Goal: Task Accomplishment & Management: Manage account settings

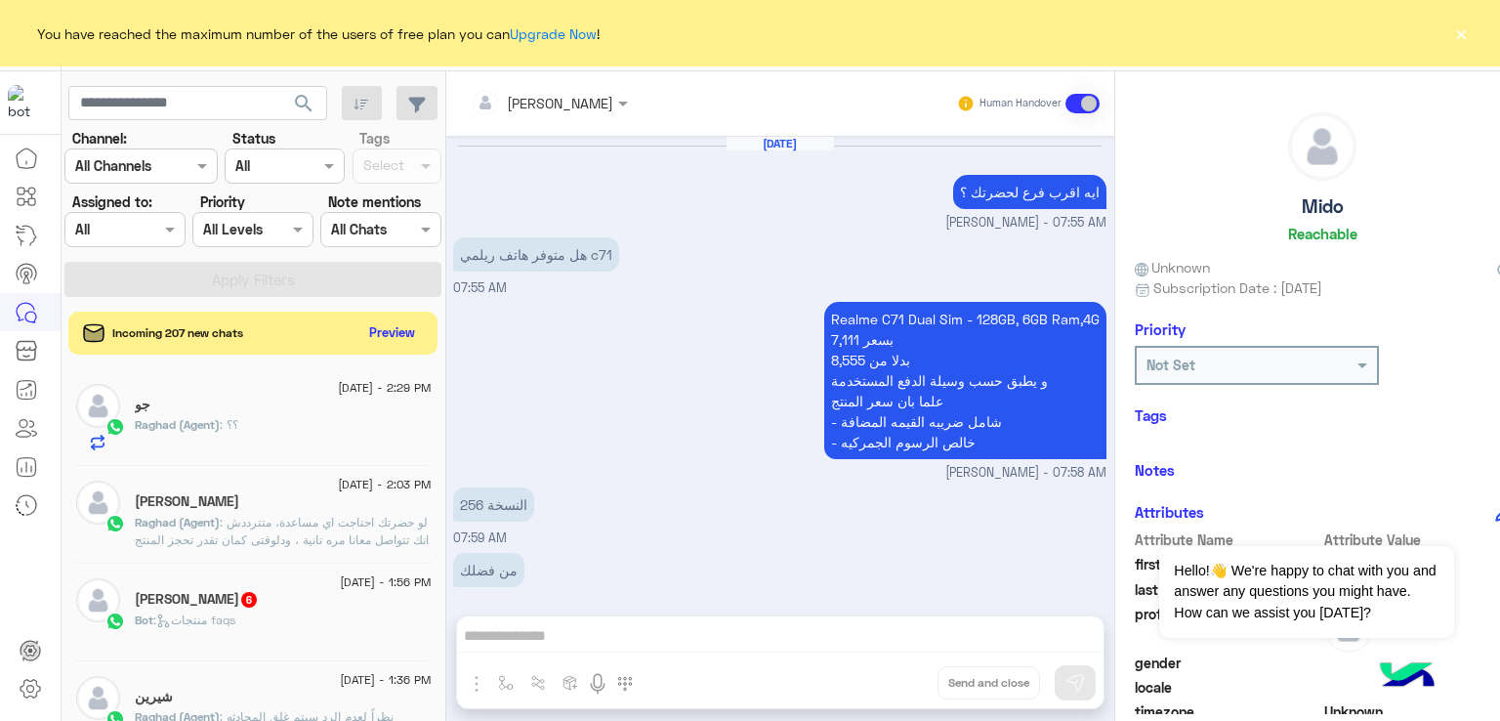
scroll to position [2013, 0]
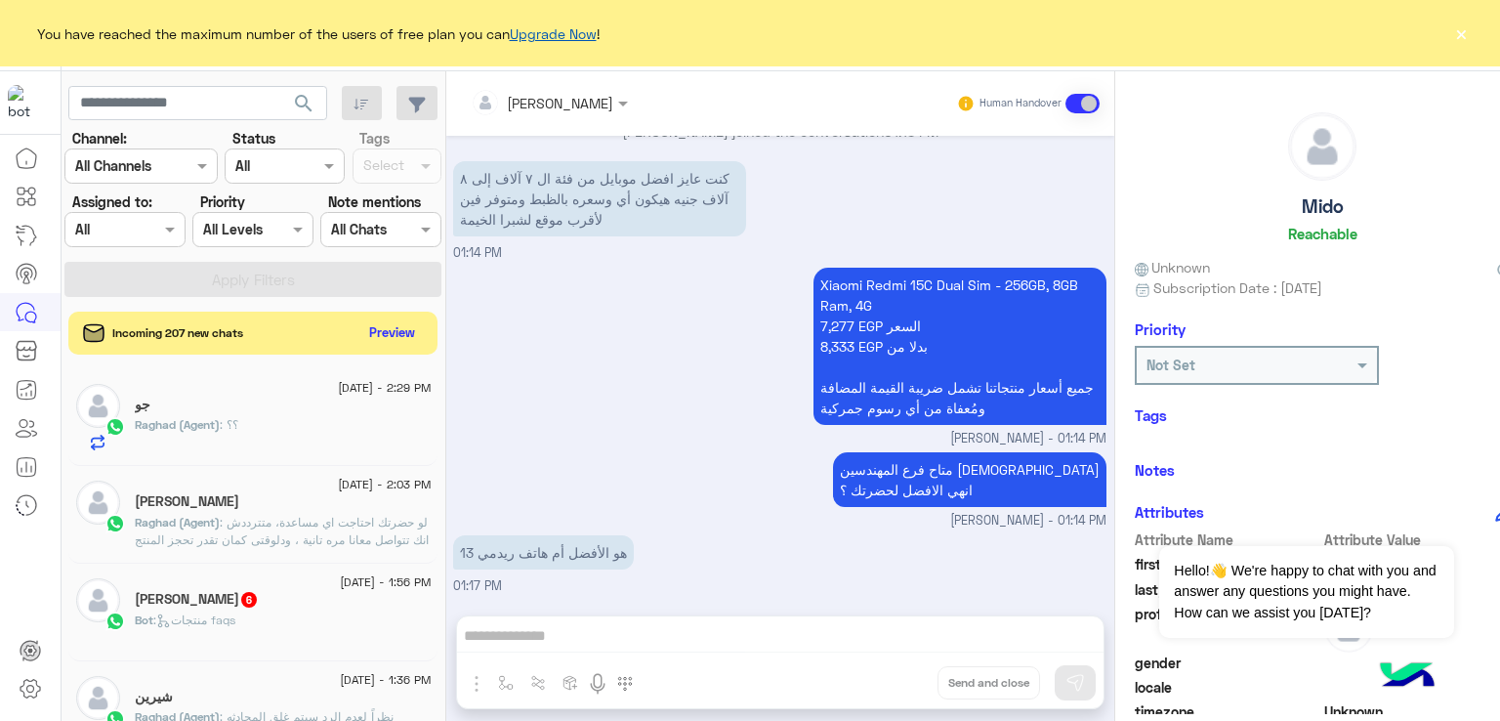
click at [556, 31] on link "Upgrade Now" at bounding box center [553, 33] width 87 height 17
click at [549, 31] on link "Upgrade Now" at bounding box center [553, 33] width 87 height 17
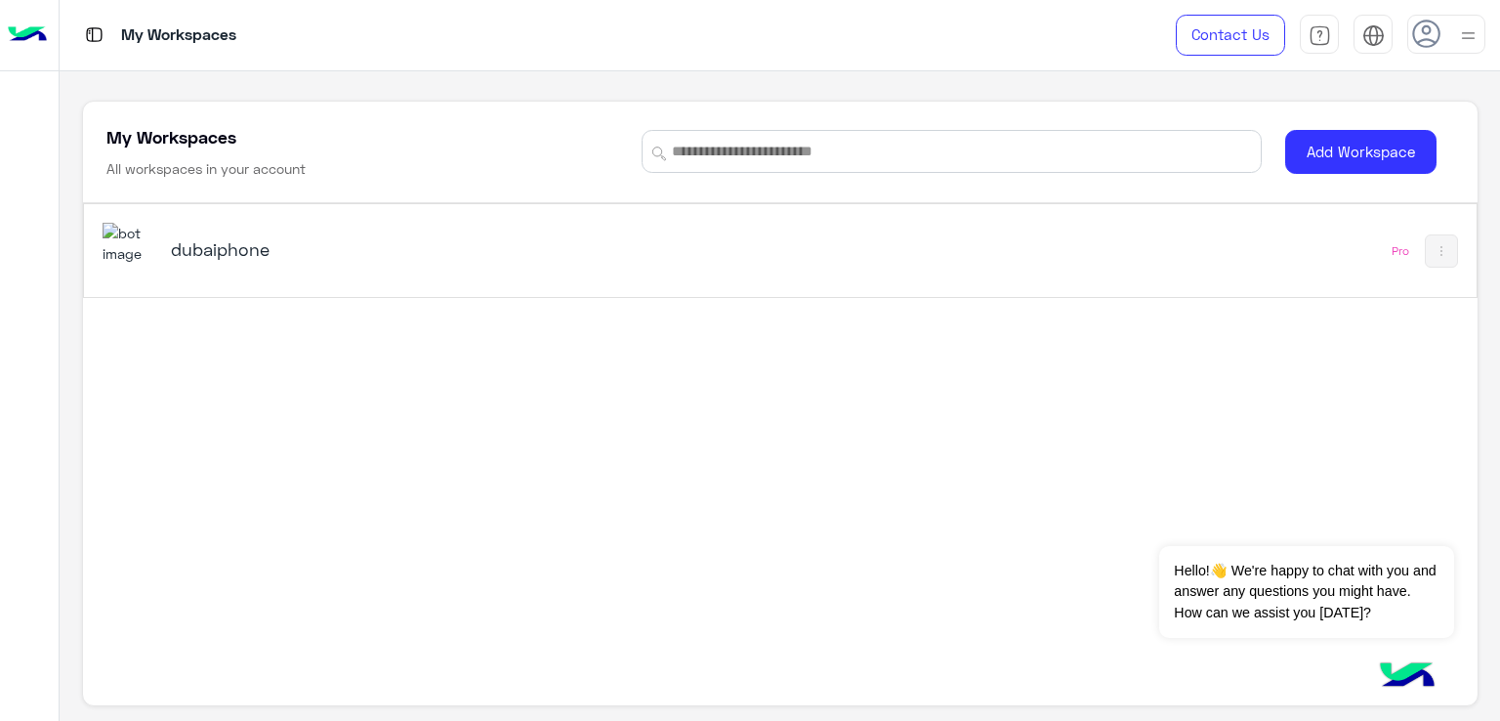
click at [179, 253] on h5 "dubaiphone" at bounding box center [415, 248] width 488 height 23
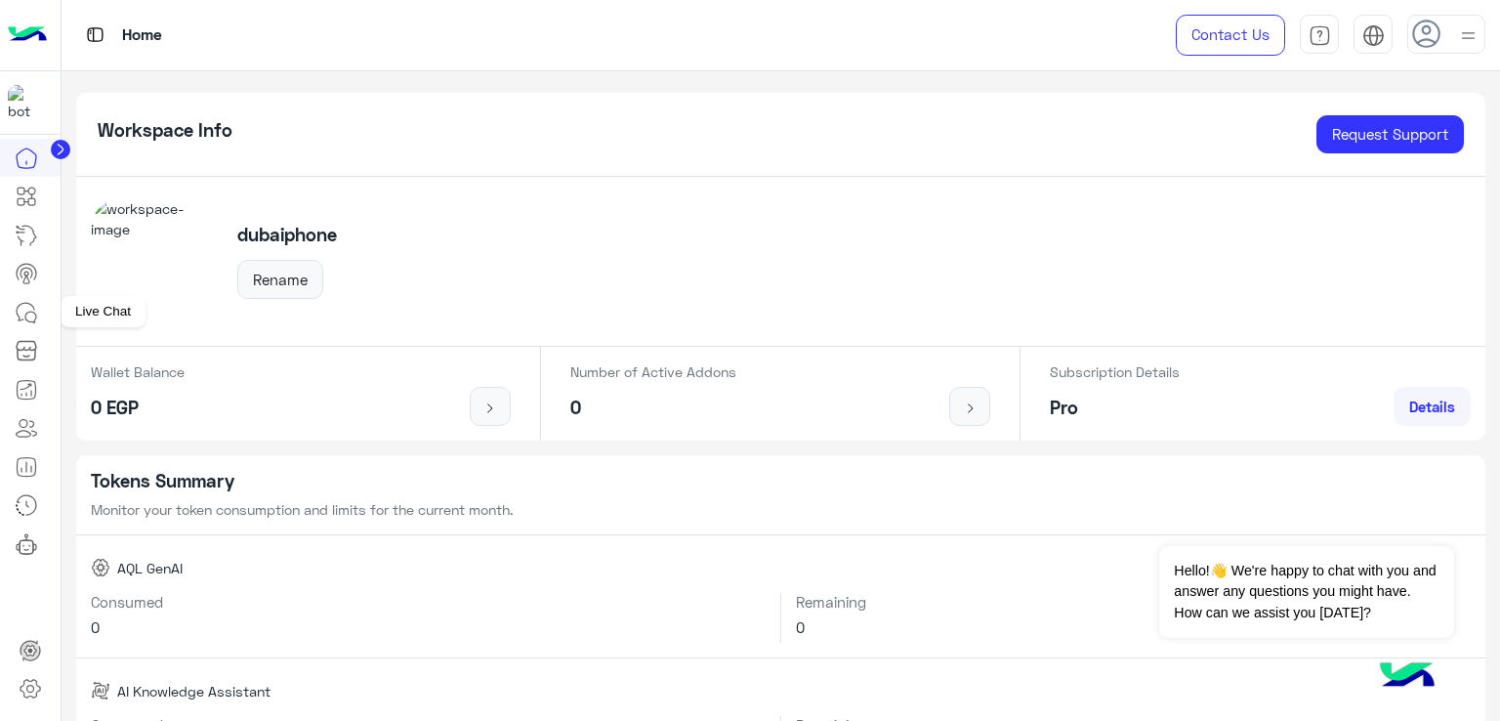
click at [26, 312] on icon at bounding box center [26, 312] width 23 height 23
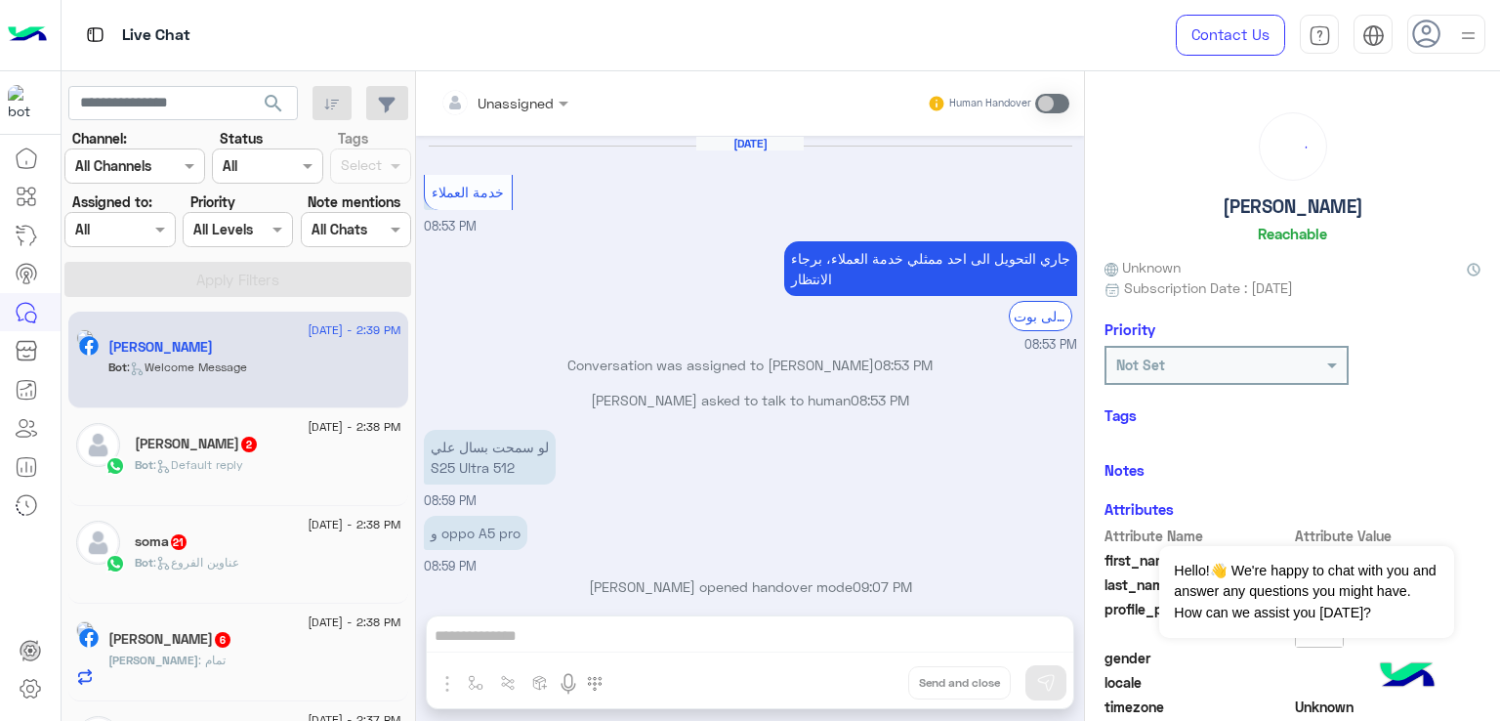
scroll to position [1367, 0]
